Goal: Information Seeking & Learning: Learn about a topic

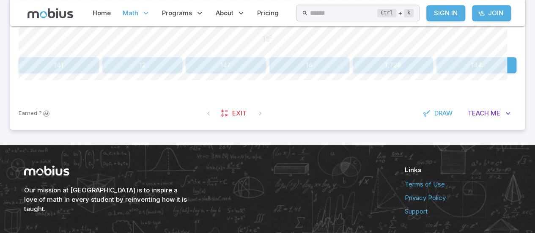
scroll to position [242, 0]
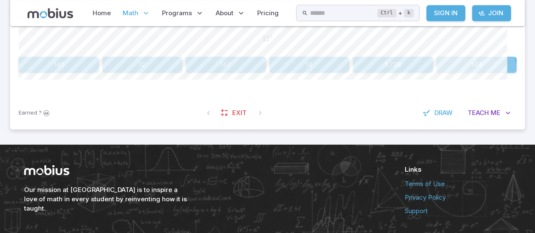
click at [459, 73] on button "144" at bounding box center [477, 65] width 80 height 16
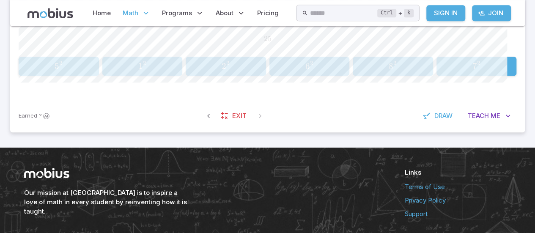
click at [53, 72] on span "5 2" at bounding box center [58, 66] width 75 height 11
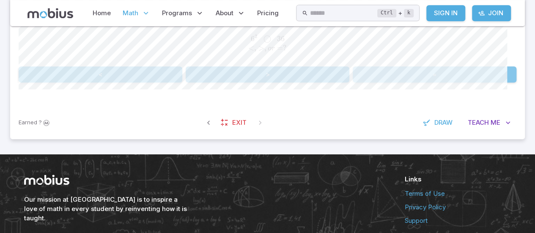
click at [448, 83] on button "=" at bounding box center [435, 74] width 164 height 16
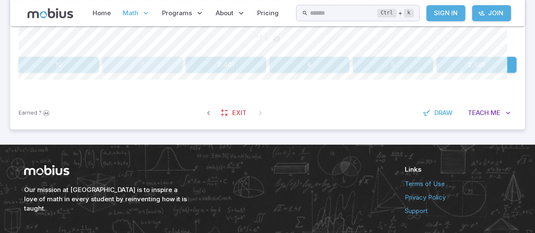
click at [141, 73] on button "7" at bounding box center [142, 65] width 80 height 16
click at [391, 73] on button "5" at bounding box center [393, 65] width 80 height 16
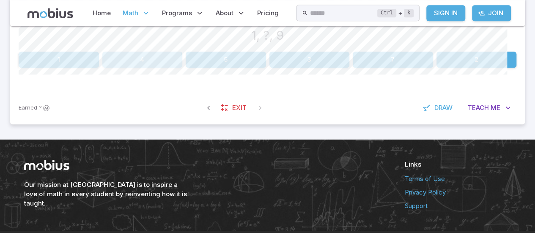
click at [142, 68] on button "4" at bounding box center [142, 60] width 80 height 16
click at [381, 68] on button "144" at bounding box center [393, 60] width 80 height 16
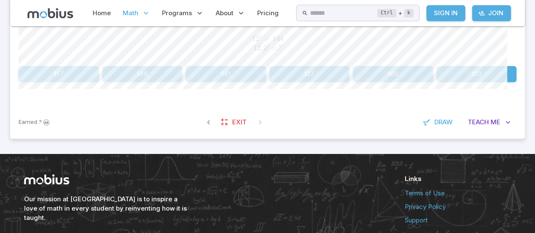
click at [221, 82] on button "141" at bounding box center [226, 74] width 80 height 16
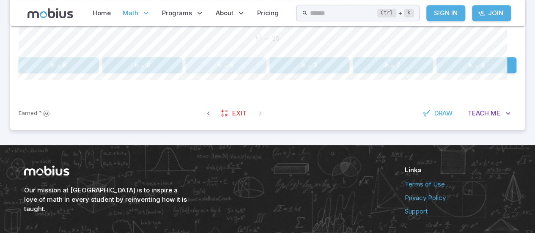
click at [233, 73] on button "b = 5" at bounding box center [226, 65] width 80 height 16
click at [240, 73] on button "z = 8" at bounding box center [226, 65] width 80 height 16
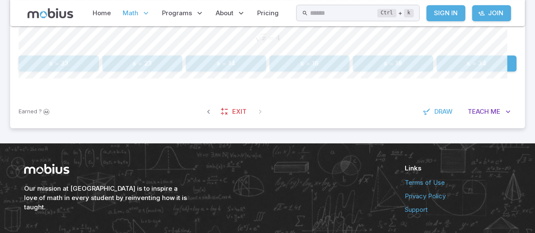
click at [297, 72] on button "x = 16" at bounding box center [310, 63] width 80 height 16
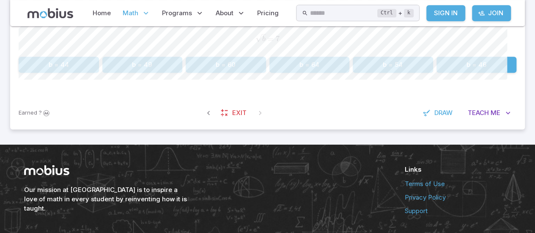
click at [160, 73] on button "b = 49" at bounding box center [142, 65] width 80 height 16
click at [87, 73] on button "9" at bounding box center [67, 65] width 97 height 16
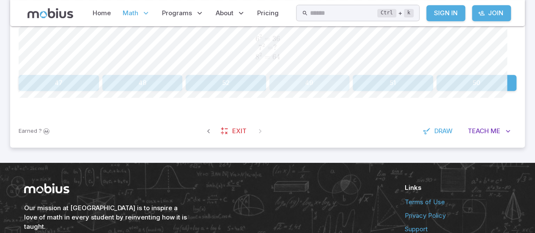
click at [328, 91] on button "49" at bounding box center [310, 83] width 80 height 16
click at [63, 91] on button "36" at bounding box center [59, 83] width 80 height 16
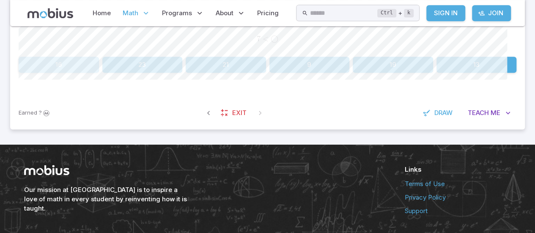
click at [58, 73] on button "16" at bounding box center [59, 65] width 80 height 16
click at [245, 73] on button "49" at bounding box center [226, 65] width 80 height 16
click at [295, 73] on button "49" at bounding box center [310, 65] width 80 height 16
click at [53, 73] on button "4, 9" at bounding box center [59, 65] width 80 height 16
click at [435, 118] on span "Draw" at bounding box center [444, 112] width 18 height 9
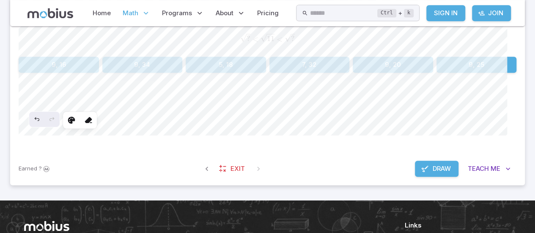
click at [76, 124] on icon at bounding box center [71, 120] width 8 height 8
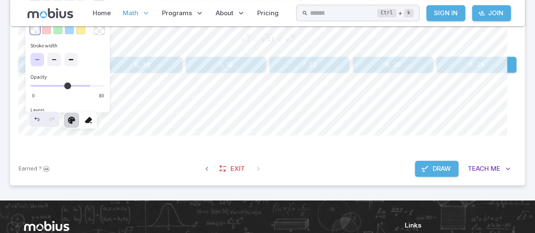
click at [40, 6] on div "button" at bounding box center [35, 1] width 10 height 10
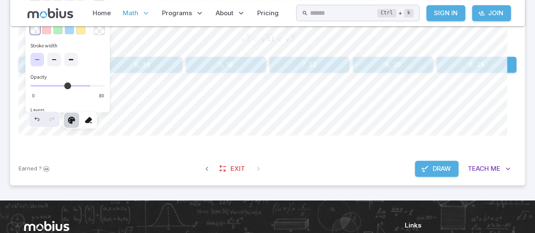
type input "***"
click at [58, 63] on icon at bounding box center [54, 59] width 7 height 7
click at [93, 124] on icon at bounding box center [88, 120] width 8 height 8
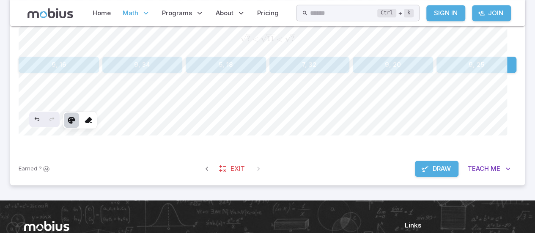
click at [76, 124] on icon at bounding box center [71, 120] width 8 height 8
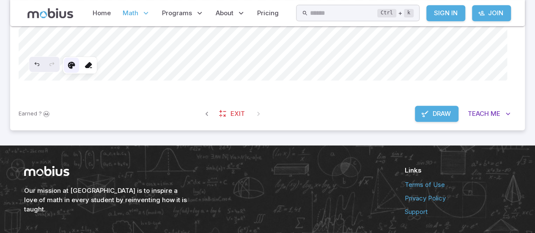
scroll to position [301, 0]
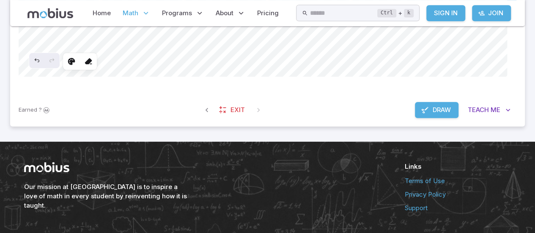
click at [433, 115] on span "Draw" at bounding box center [442, 109] width 18 height 9
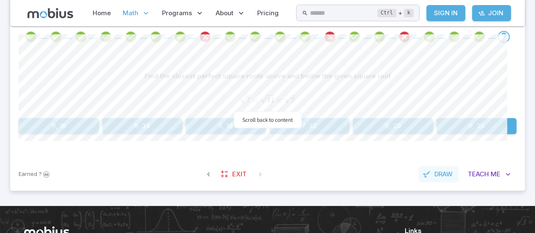
scroll to position [180, 0]
click at [64, 134] on button "9, 16" at bounding box center [59, 126] width 80 height 16
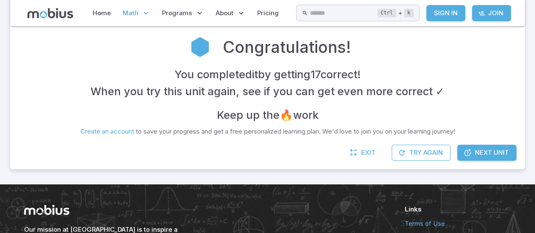
click at [477, 161] on link "Next Unit" at bounding box center [487, 153] width 59 height 16
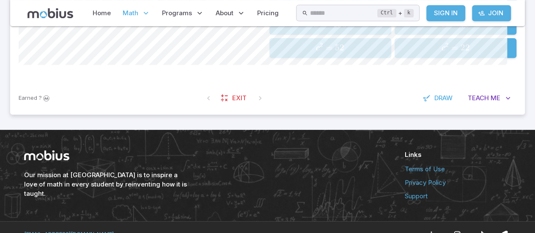
scroll to position [283, 0]
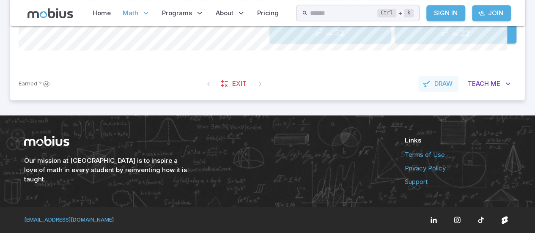
click at [419, 92] on button "Draw" at bounding box center [439, 84] width 40 height 16
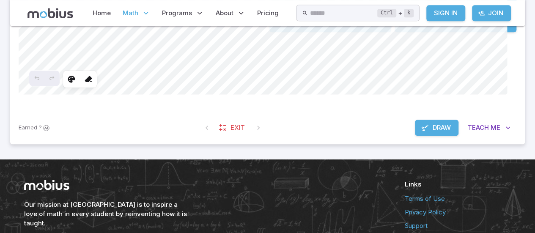
scroll to position [264, 0]
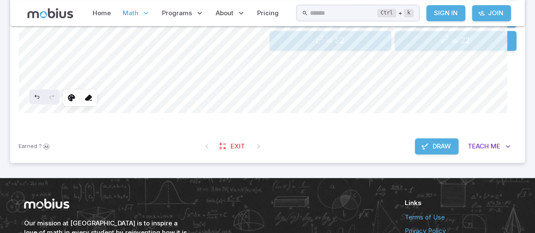
click at [76, 102] on icon at bounding box center [71, 98] width 8 height 8
click at [93, 102] on icon at bounding box center [88, 98] width 8 height 8
click at [76, 102] on icon at bounding box center [71, 98] width 8 height 8
click at [93, 102] on icon at bounding box center [88, 98] width 8 height 8
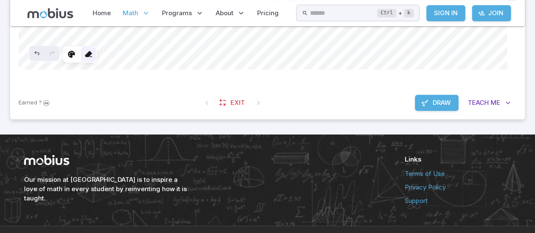
scroll to position [309, 0]
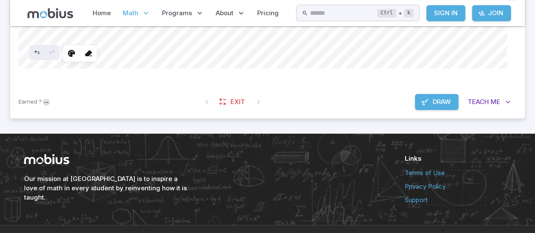
click at [433, 107] on span "Draw" at bounding box center [442, 101] width 18 height 9
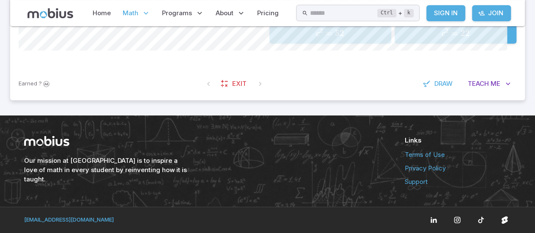
click at [329, 39] on span "=" at bounding box center [329, 33] width 7 height 11
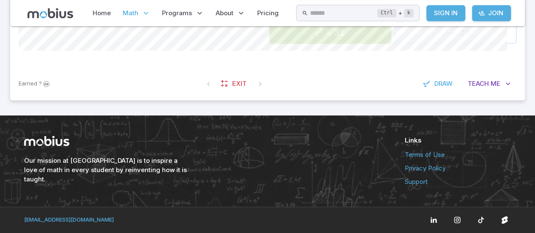
scroll to position [273, 0]
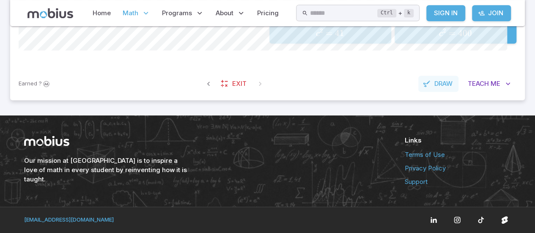
click at [423, 88] on icon "button" at bounding box center [427, 84] width 8 height 8
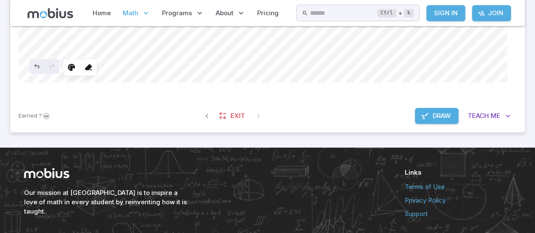
scroll to position [300, 0]
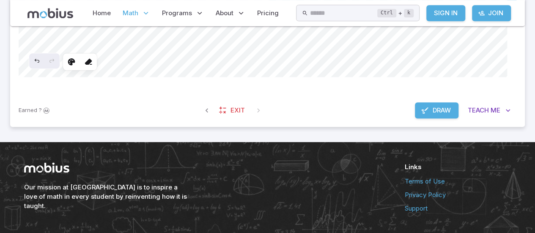
click at [433, 115] on span "Draw" at bounding box center [442, 110] width 18 height 9
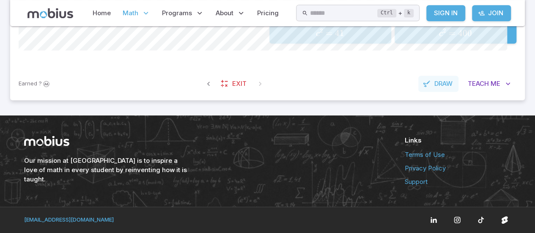
scroll to position [270, 0]
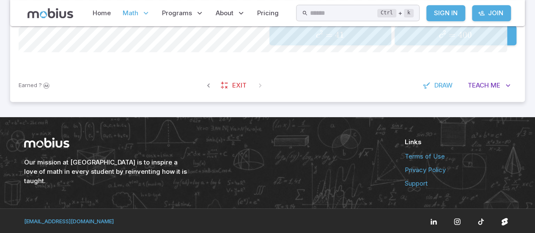
click at [316, 40] on span "c" at bounding box center [318, 35] width 4 height 8
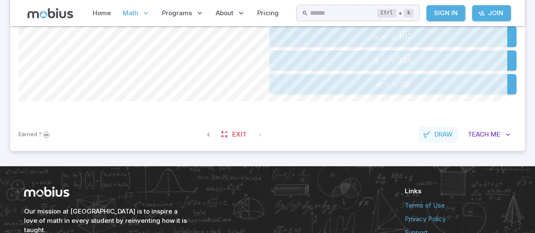
click at [435, 139] on span "Draw" at bounding box center [444, 134] width 18 height 9
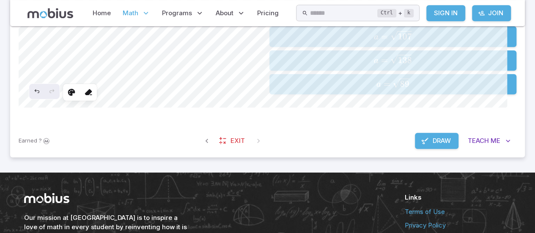
scroll to position [264, 0]
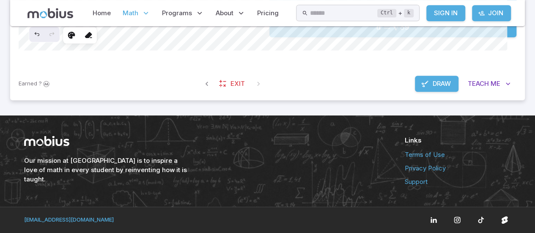
click at [433, 88] on span "Draw" at bounding box center [442, 83] width 18 height 9
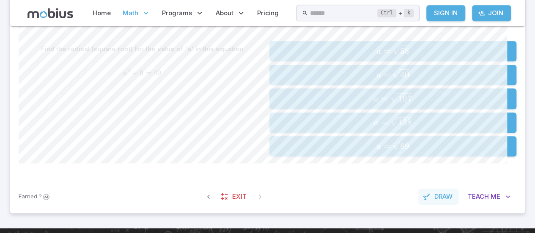
scroll to position [208, 0]
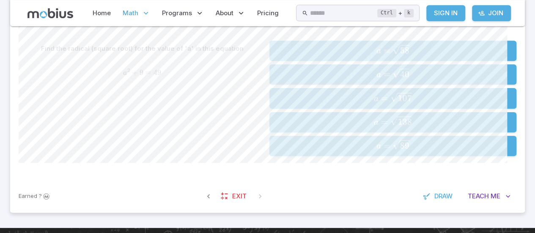
click at [466, 80] on span "a = 40 ​" at bounding box center [393, 75] width 242 height 12
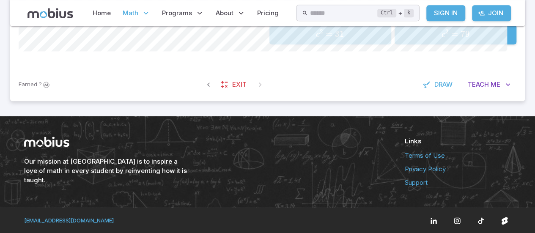
scroll to position [242, 0]
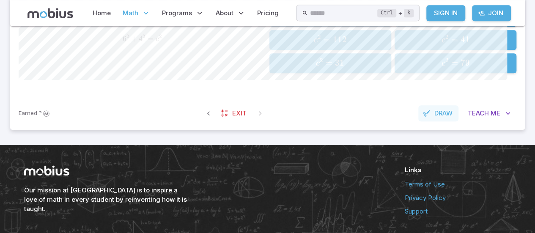
click at [435, 118] on span "Draw" at bounding box center [444, 113] width 18 height 9
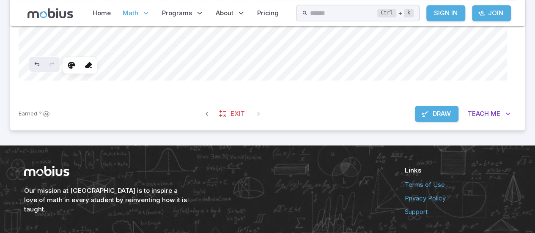
scroll to position [298, 0]
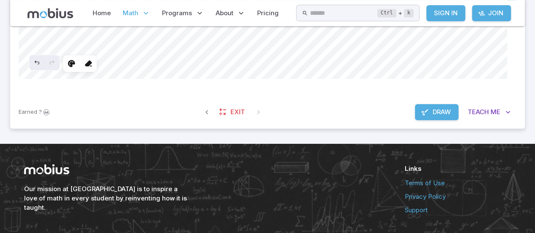
click at [433, 117] on span "Draw" at bounding box center [442, 112] width 18 height 9
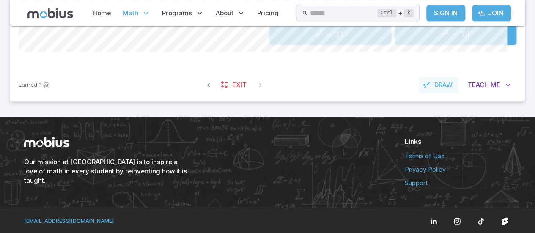
scroll to position [243, 0]
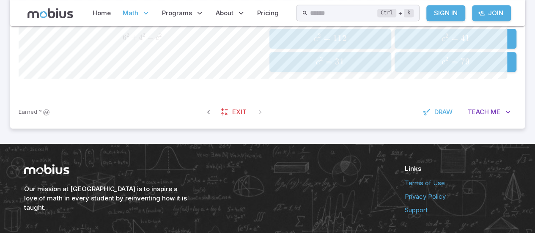
click at [344, 20] on span "52" at bounding box center [339, 15] width 9 height 11
click at [419, 120] on button "Draw" at bounding box center [439, 112] width 40 height 16
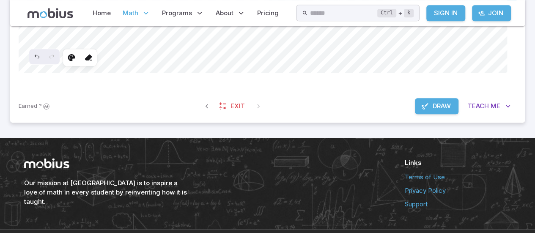
click at [433, 111] on span "Draw" at bounding box center [442, 106] width 18 height 9
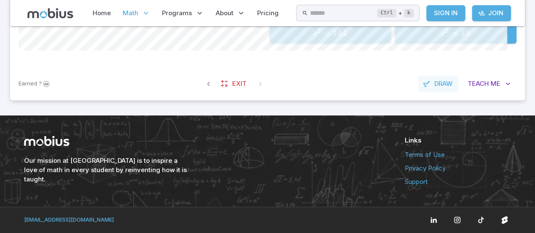
scroll to position [242, 0]
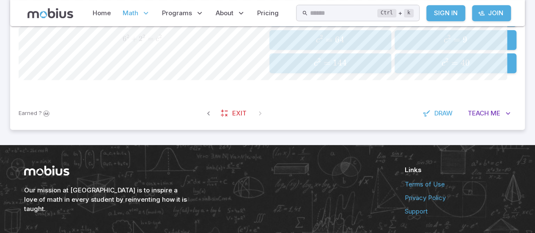
click at [483, 69] on span "c 2 = 40" at bounding box center [455, 63] width 116 height 11
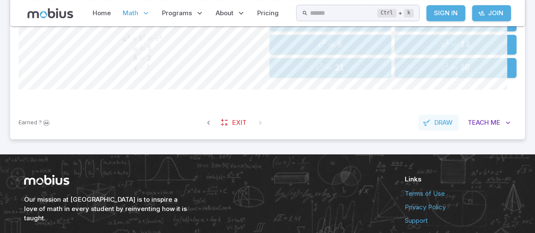
click at [435, 127] on span "Draw" at bounding box center [444, 122] width 18 height 9
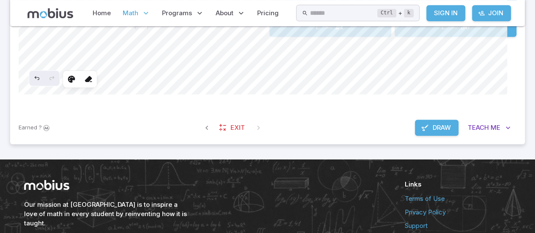
scroll to position [283, 0]
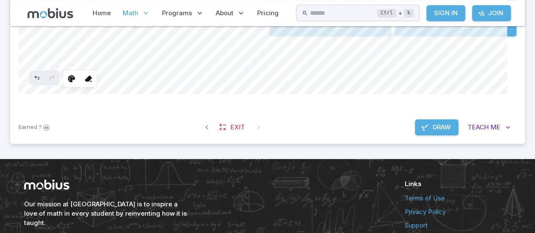
click at [418, 135] on button "Draw" at bounding box center [437, 127] width 44 height 16
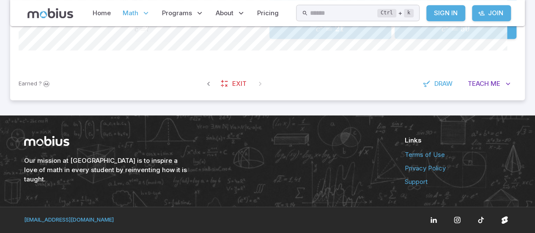
click at [475, 11] on span "c 2 = 14" at bounding box center [455, 5] width 116 height 11
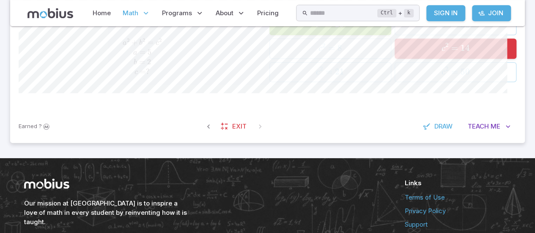
scroll to position [230, 0]
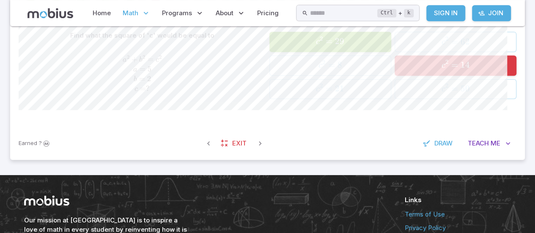
scroll to position [216, 0]
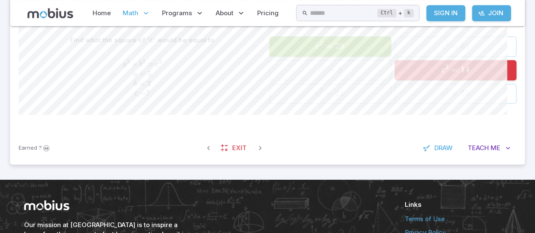
click at [180, 7] on div "Go to the next question" at bounding box center [180, 1] width 12 height 12
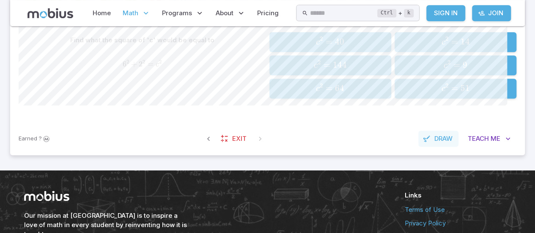
click at [435, 143] on span "Draw" at bounding box center [444, 138] width 18 height 9
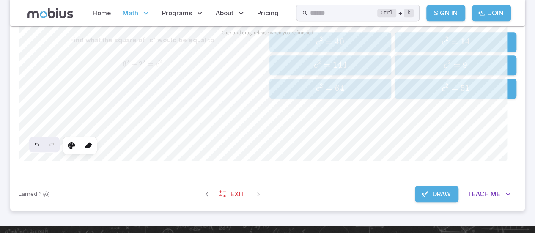
scroll to position [234, 0]
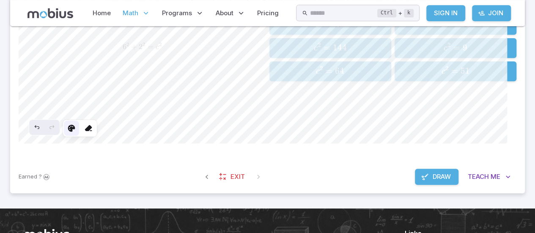
click at [76, 132] on icon at bounding box center [71, 128] width 8 height 8
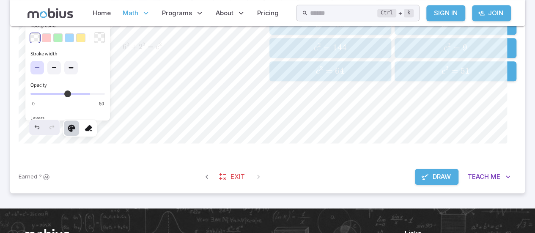
click at [93, 132] on icon at bounding box center [88, 128] width 8 height 8
